Goal: Find specific page/section: Find specific page/section

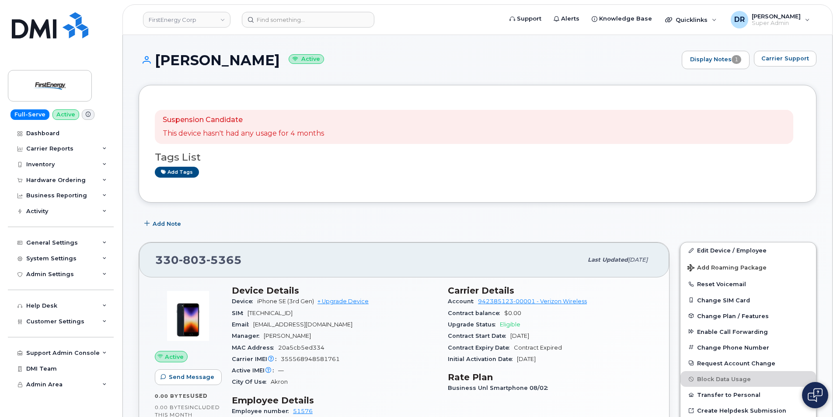
scroll to position [17, 0]
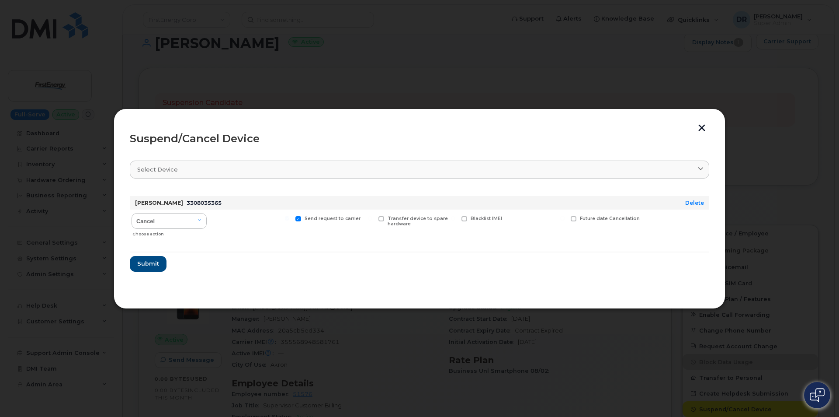
click at [289, 219] on input "Send request to carrier" at bounding box center [287, 218] width 4 height 4
checkbox input "false"
